Goal: Information Seeking & Learning: Learn about a topic

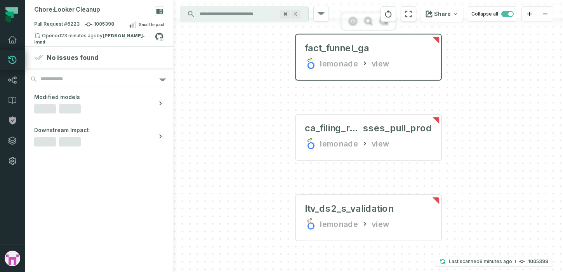
click at [421, 61] on div "lemonade view" at bounding box center [368, 63] width 127 height 12
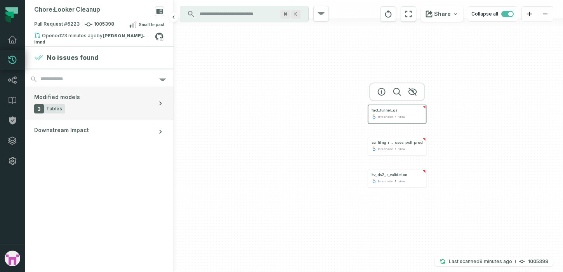
click at [83, 105] on button "Modified models 3 Tables" at bounding box center [99, 103] width 149 height 33
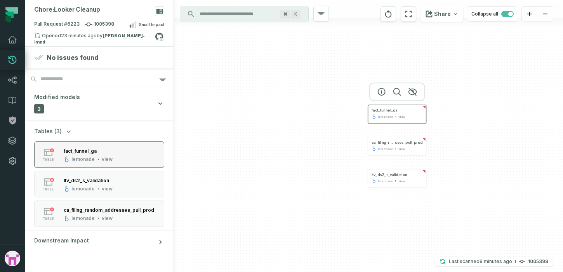
click at [133, 153] on button "table fact_funnel_ga lemonade view" at bounding box center [99, 154] width 130 height 26
